Goal: Browse casually

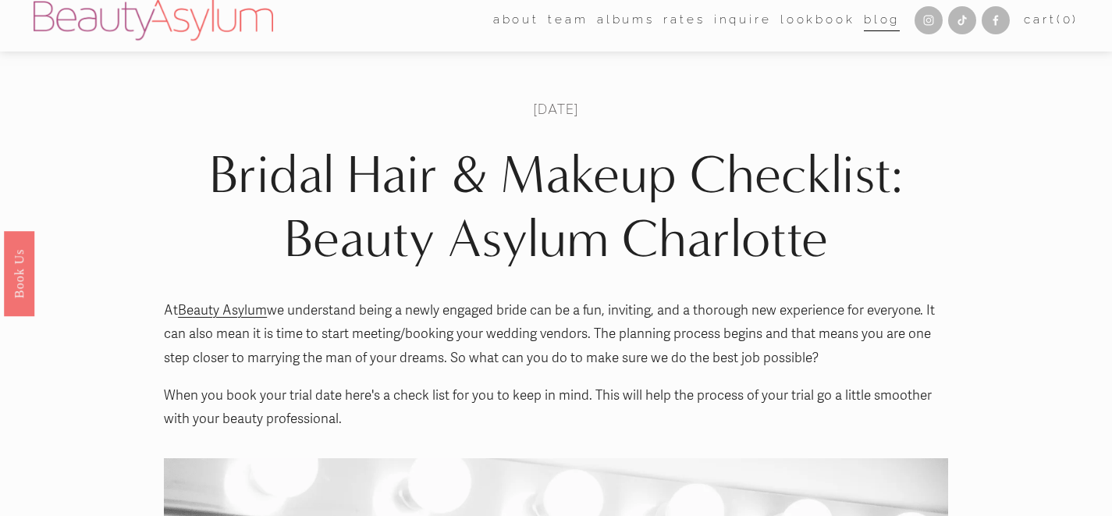
scroll to position [2, 0]
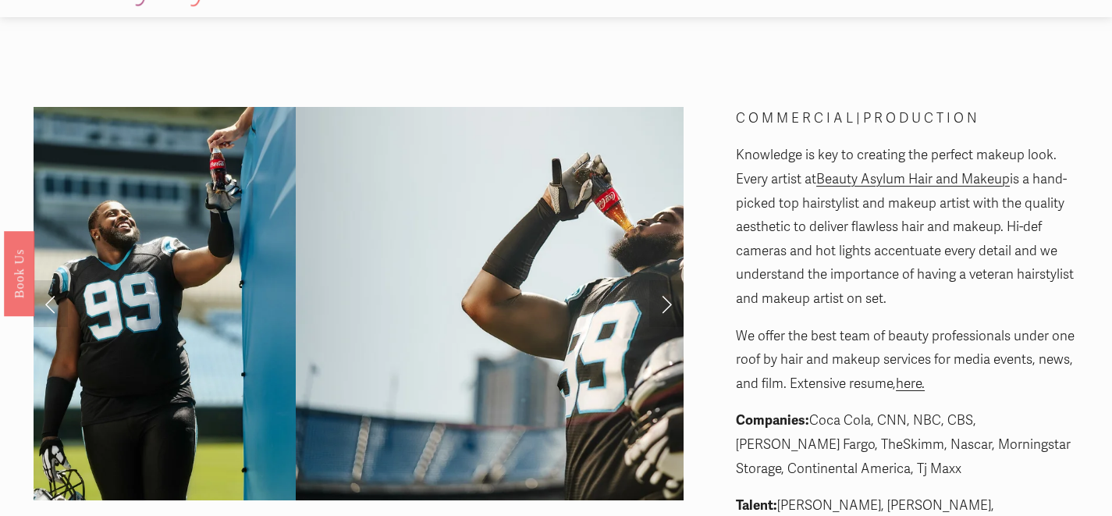
scroll to position [44, 0]
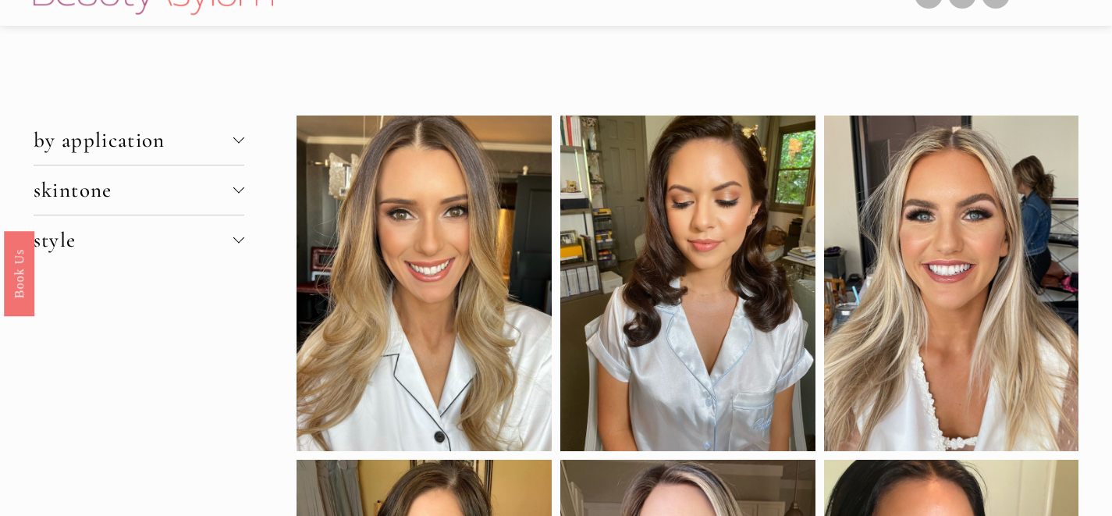
scroll to position [20, 0]
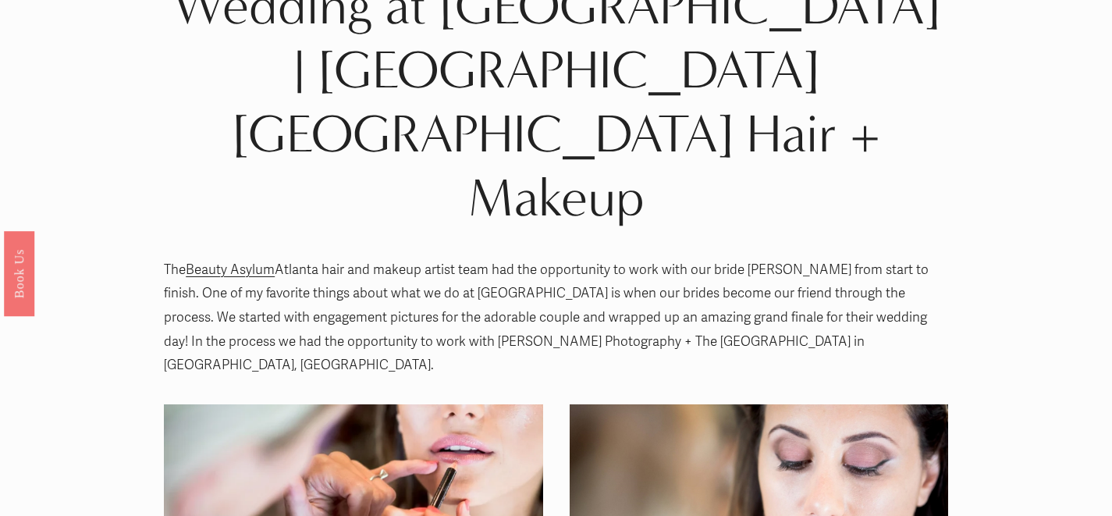
scroll to position [19, 0]
